Goal: Transaction & Acquisition: Purchase product/service

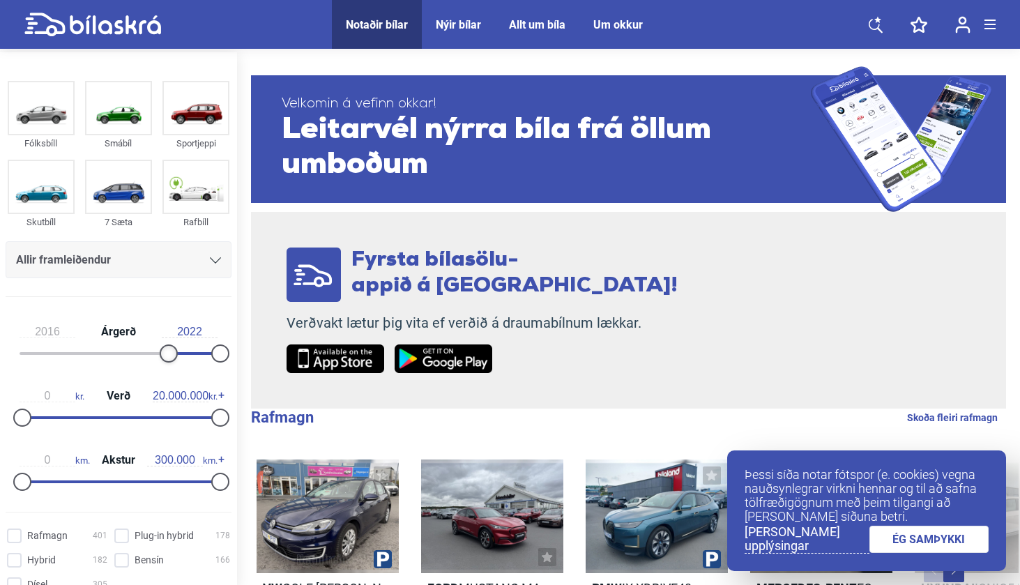
type input "2017"
drag, startPoint x: 23, startPoint y: 358, endPoint x: 172, endPoint y: 355, distance: 148.5
click at [172, 355] on div at bounding box center [177, 353] width 18 height 18
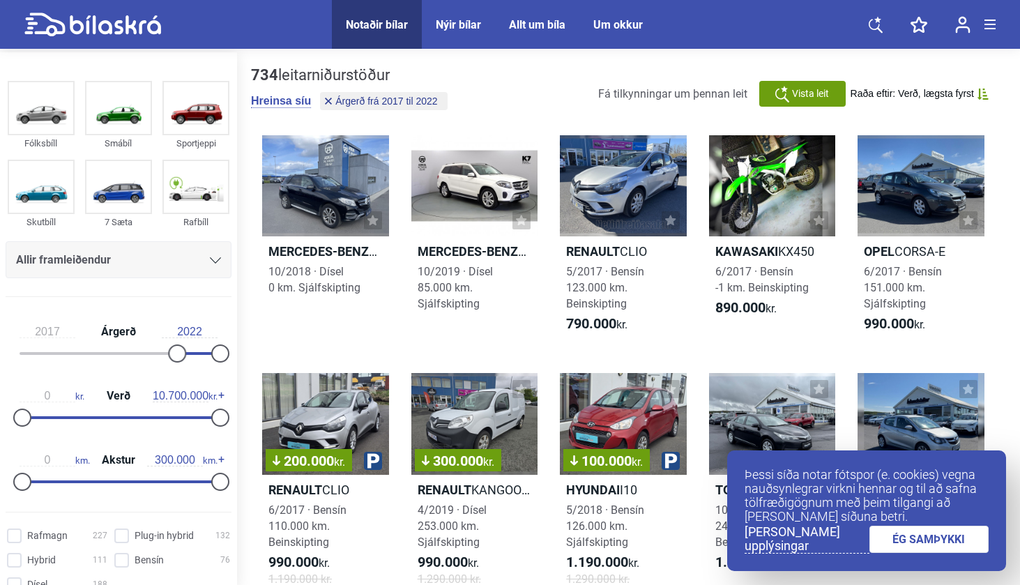
click at [123, 418] on div at bounding box center [119, 417] width 198 height 3
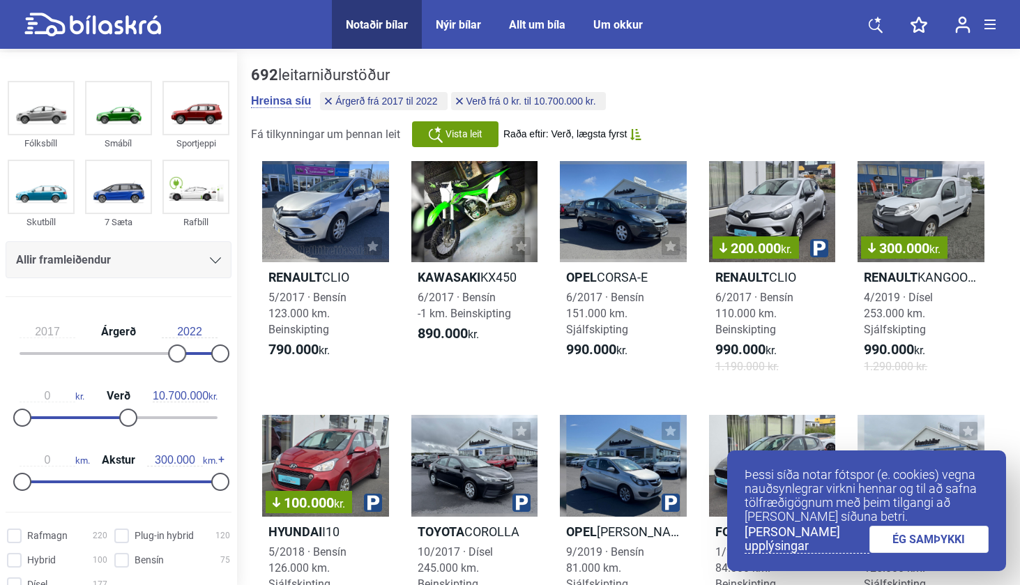
click at [89, 423] on div "0 kr. Verð 10.700.000 kr." at bounding box center [119, 404] width 226 height 64
click at [79, 417] on div "0 kr. Verð 10.700.000 kr." at bounding box center [119, 404] width 226 height 64
click at [65, 409] on div "0 kr. Verð 10.700.000 kr." at bounding box center [119, 404] width 226 height 64
type input "2.300.000"
drag, startPoint x: 126, startPoint y: 416, endPoint x: 45, endPoint y: 407, distance: 81.3
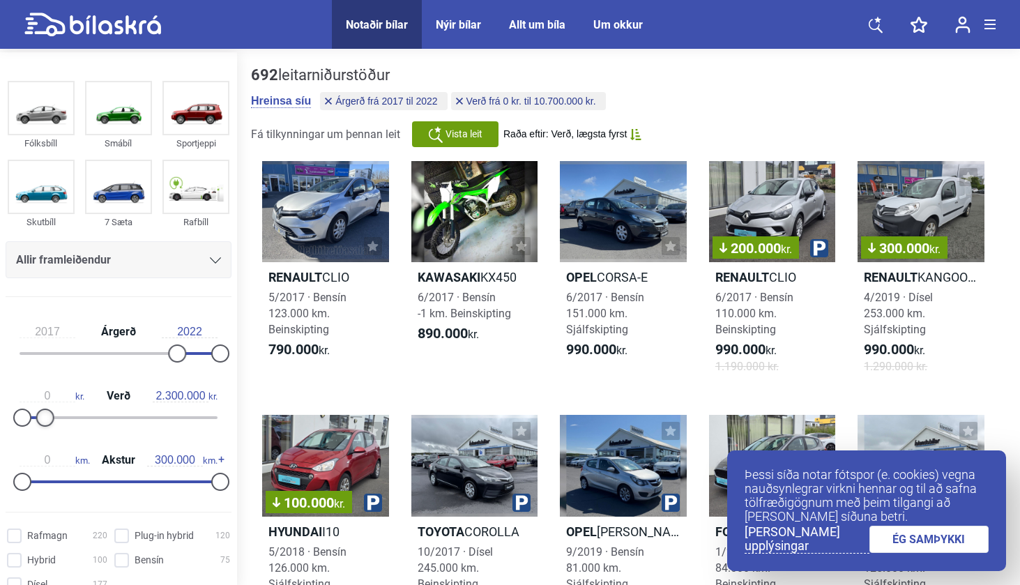
click at [45, 407] on div "0 kr. Verð 2.300.000 kr." at bounding box center [119, 404] width 226 height 64
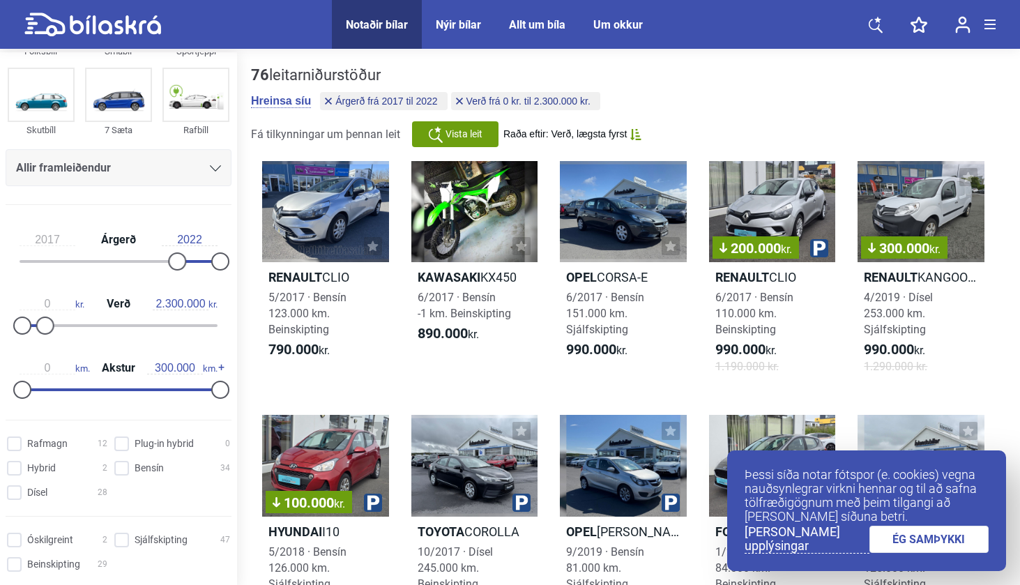
scroll to position [96, 0]
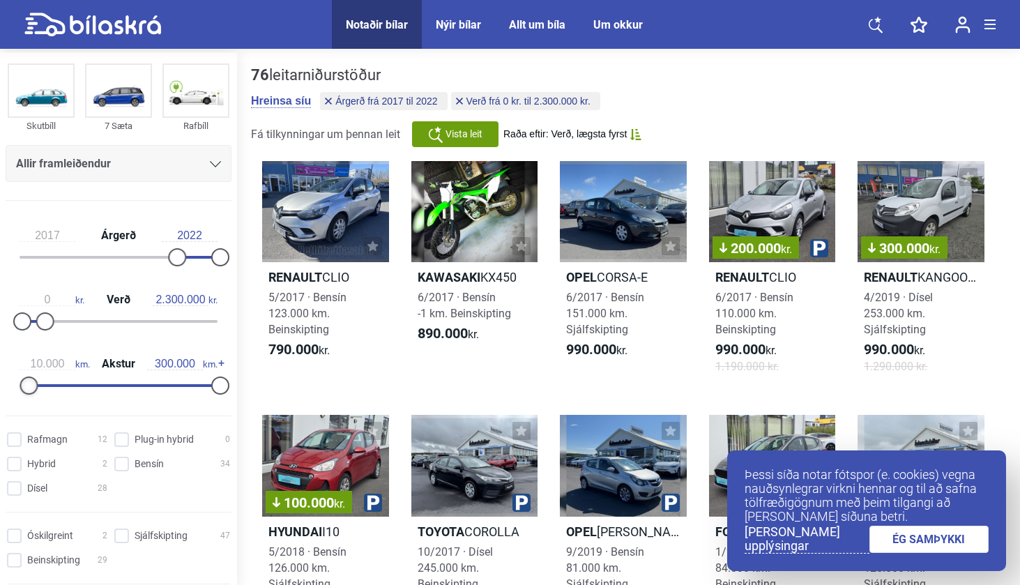
type input "0"
click at [12, 381] on div "0 km. Akstur 300.000 km." at bounding box center [119, 372] width 226 height 64
type input "60.000"
drag, startPoint x: 213, startPoint y: 384, endPoint x: 57, endPoint y: 391, distance: 155.6
click at [57, 391] on div at bounding box center [62, 386] width 18 height 18
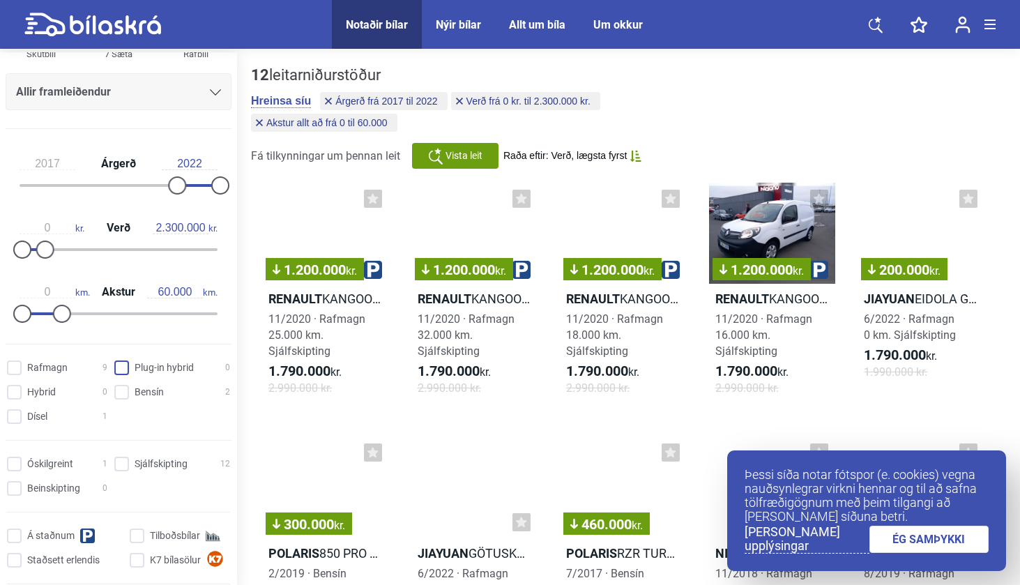
scroll to position [204, 0]
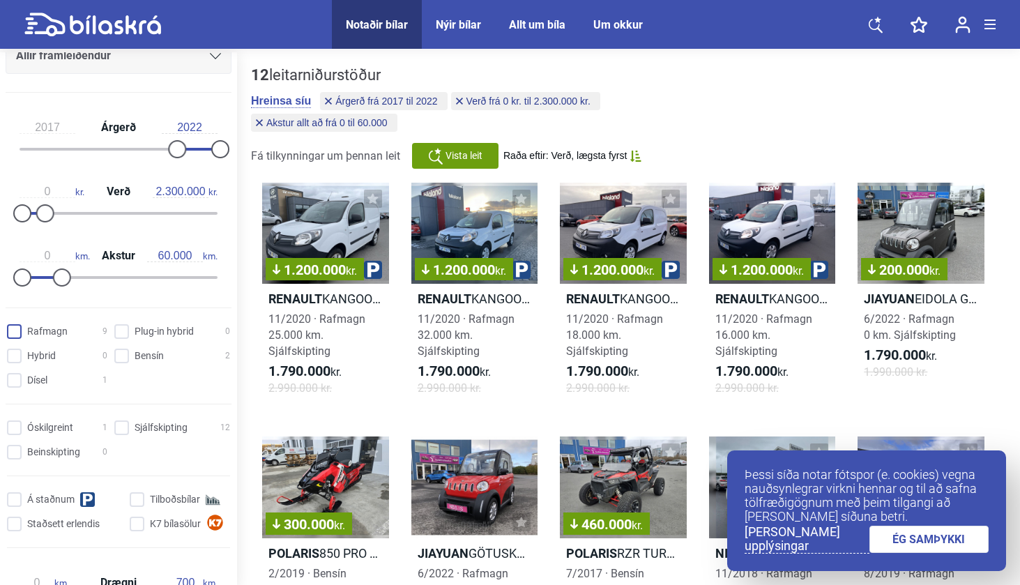
click at [13, 338] on input "Rafmagn 9" at bounding box center [59, 332] width 100 height 15
checkbox input "true"
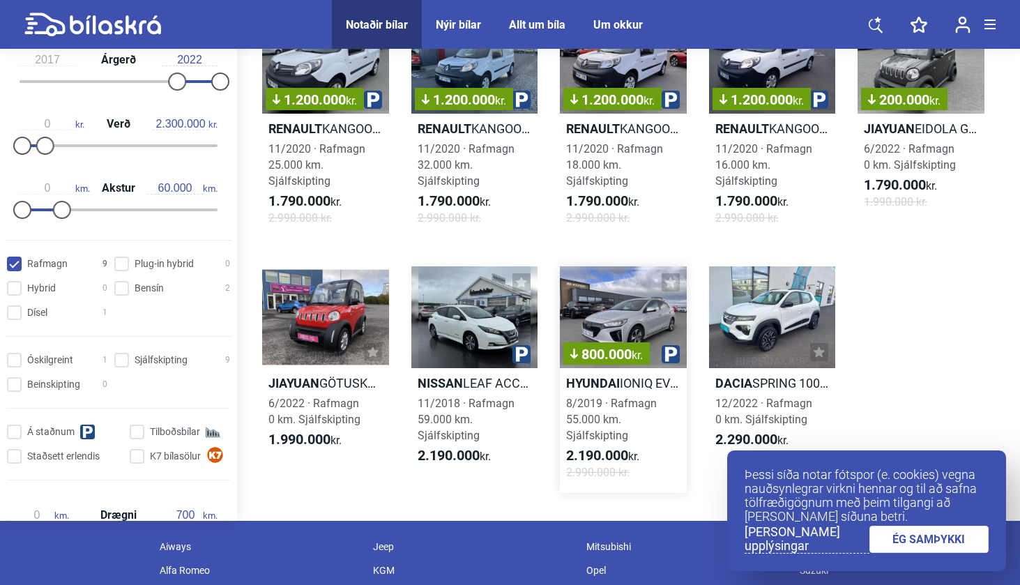
scroll to position [233, 0]
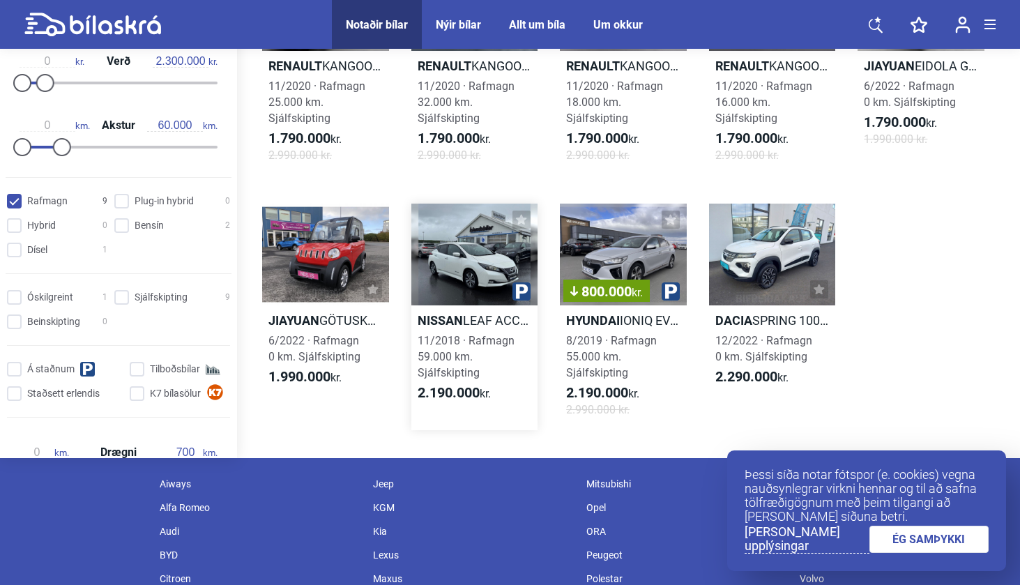
click at [471, 269] on div at bounding box center [474, 254] width 127 height 101
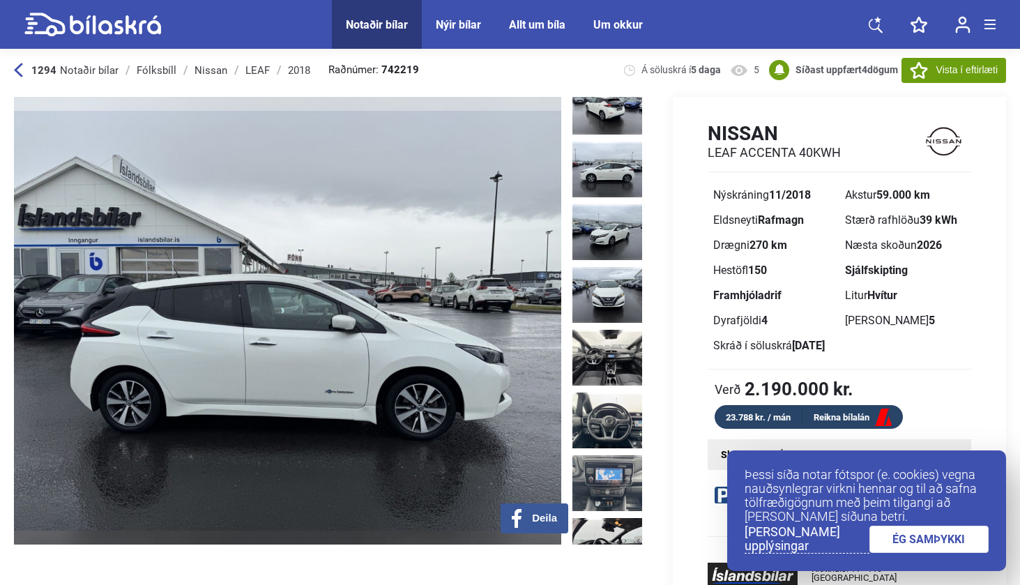
scroll to position [272, 0]
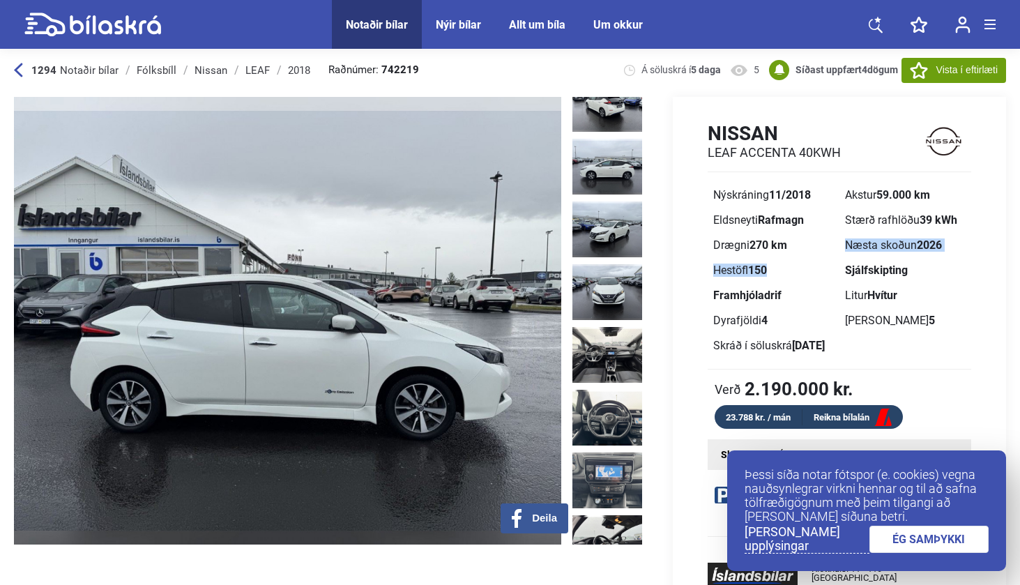
drag, startPoint x: 646, startPoint y: 174, endPoint x: 651, endPoint y: 278, distance: 104.7
click at [654, 279] on div "Nissan LEAF ACCENTA 40KWH Nýskráning 11/2018 Akstur 59.000 km Eldsneyti Rafmagn…" at bounding box center [827, 395] width 358 height 597
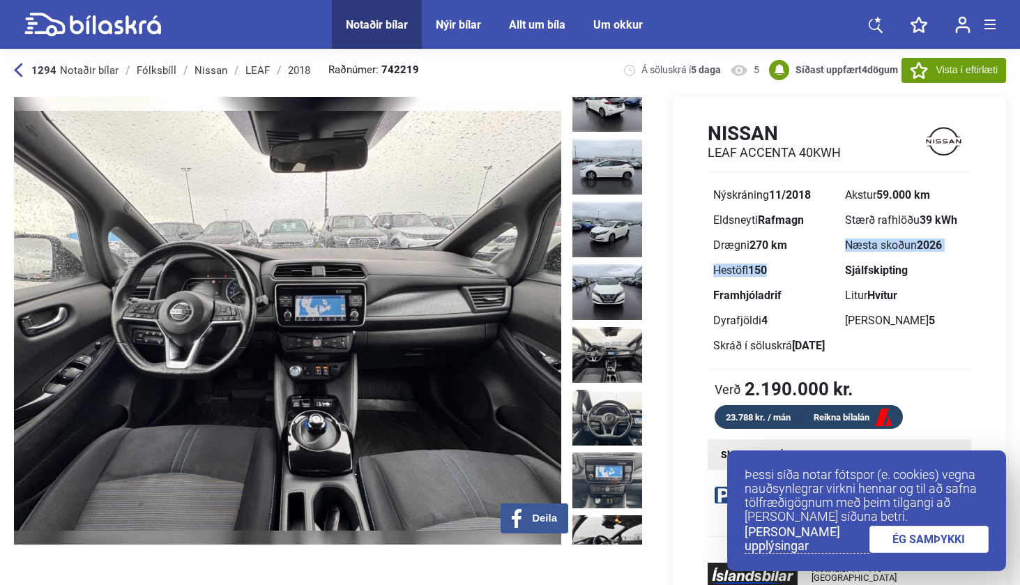
click at [611, 327] on img at bounding box center [607, 355] width 70 height 56
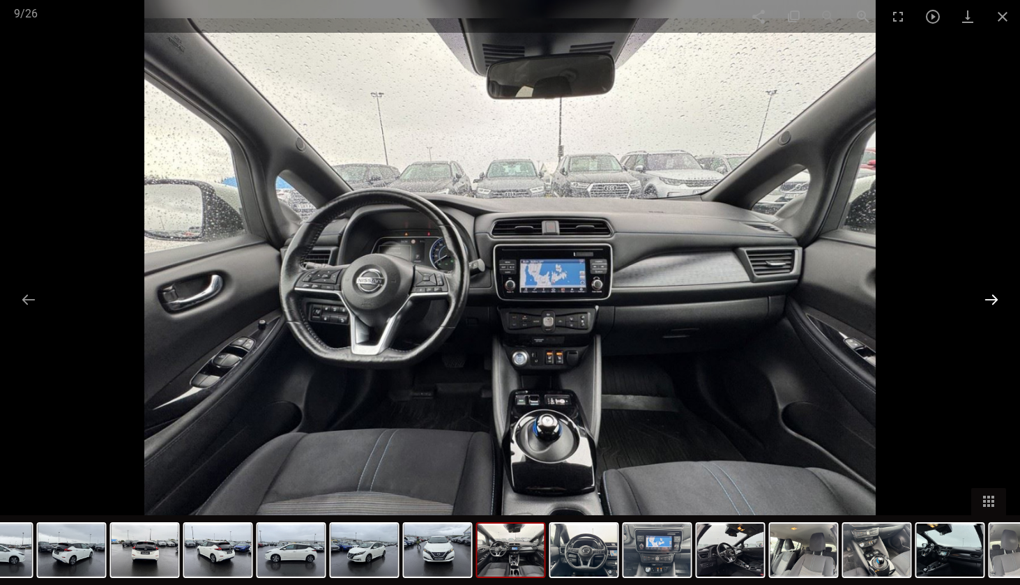
click at [994, 298] on button at bounding box center [991, 299] width 29 height 27
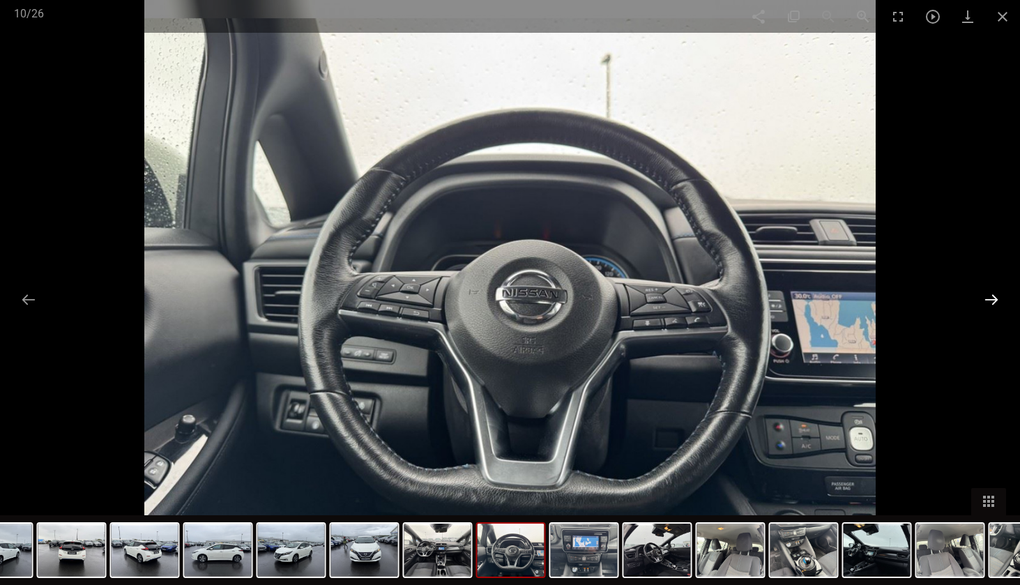
click at [994, 298] on button at bounding box center [991, 299] width 29 height 27
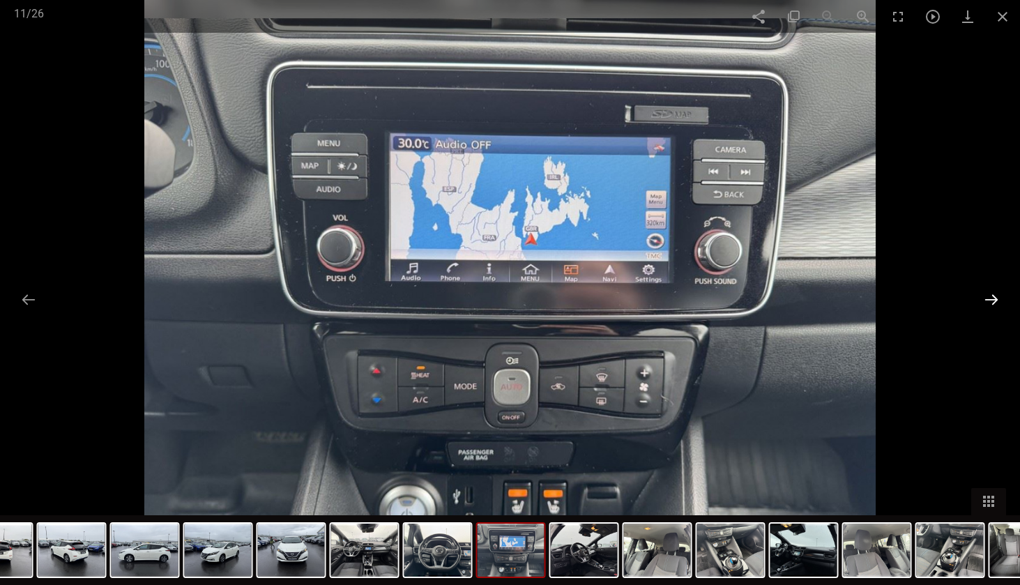
click at [994, 298] on button at bounding box center [991, 299] width 29 height 27
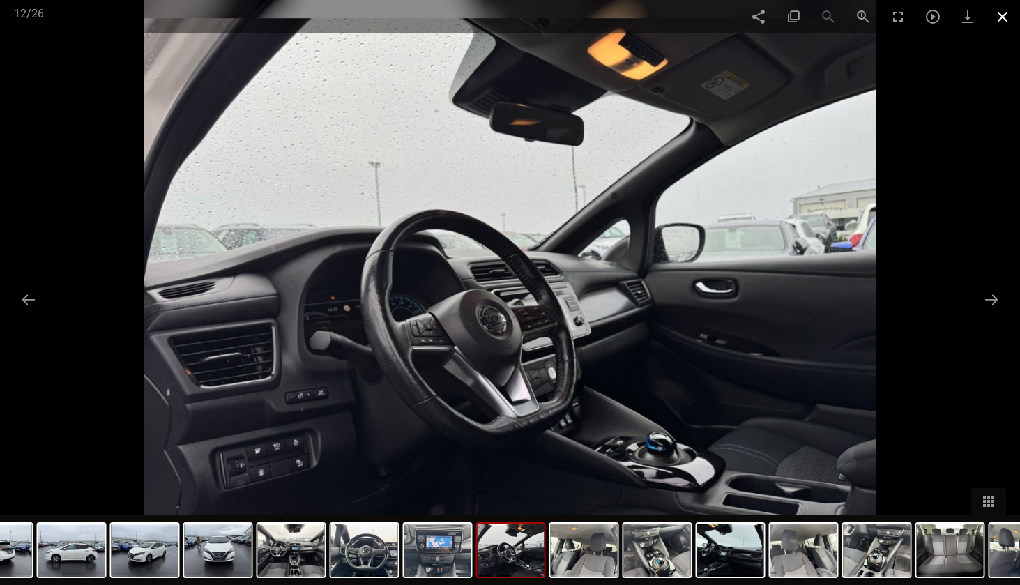
click at [996, 19] on span at bounding box center [1002, 16] width 35 height 33
